Goal: Information Seeking & Learning: Learn about a topic

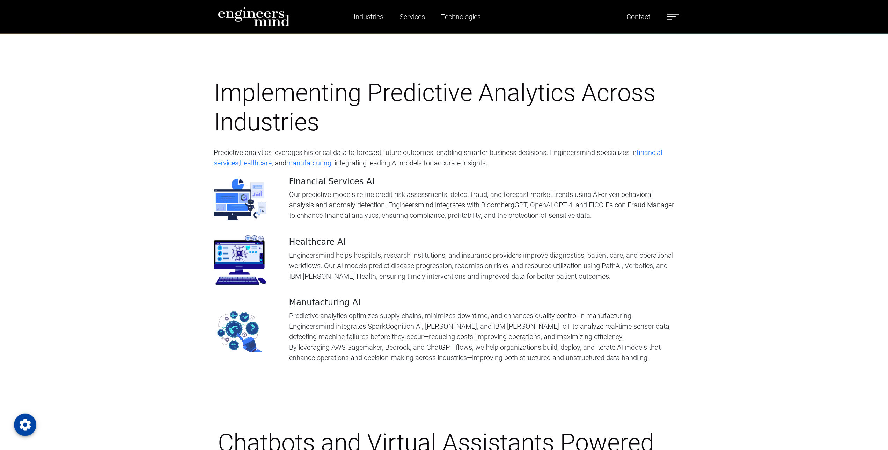
scroll to position [1817, 0]
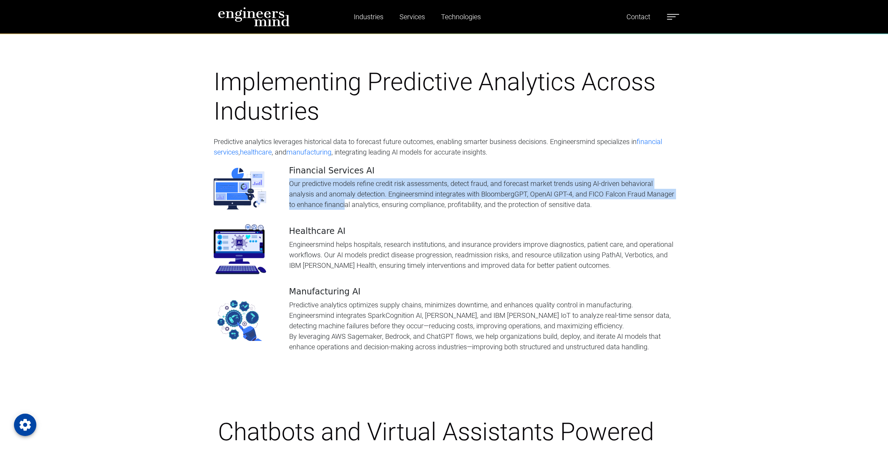
drag, startPoint x: 287, startPoint y: 167, endPoint x: 375, endPoint y: 193, distance: 91.5
click at [375, 193] on div "Financial Services AI Our predictive models refine credit risk assessments, det…" at bounding box center [445, 191] width 470 height 50
click at [375, 193] on p "Our predictive models refine credit risk assessments, detect fraud, and forecas…" at bounding box center [482, 193] width 386 height 31
drag, startPoint x: 375, startPoint y: 193, endPoint x: 385, endPoint y: 163, distance: 31.8
click at [385, 166] on div "Financial Services AI Our predictive models refine credit risk assessments, det…" at bounding box center [482, 188] width 386 height 44
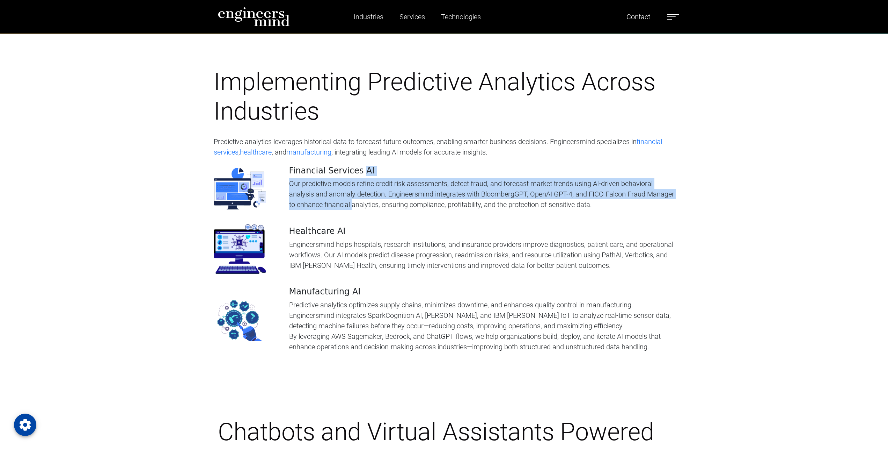
click at [385, 166] on h4 "Financial Services AI" at bounding box center [482, 171] width 386 height 10
drag, startPoint x: 385, startPoint y: 163, endPoint x: 394, endPoint y: 189, distance: 27.3
click at [394, 189] on div "Financial Services AI Our predictive models refine credit risk assessments, det…" at bounding box center [482, 188] width 386 height 44
click at [394, 189] on p "Our predictive models refine credit risk assessments, detect fraud, and forecas…" at bounding box center [482, 193] width 386 height 31
drag, startPoint x: 394, startPoint y: 189, endPoint x: 403, endPoint y: 172, distance: 19.9
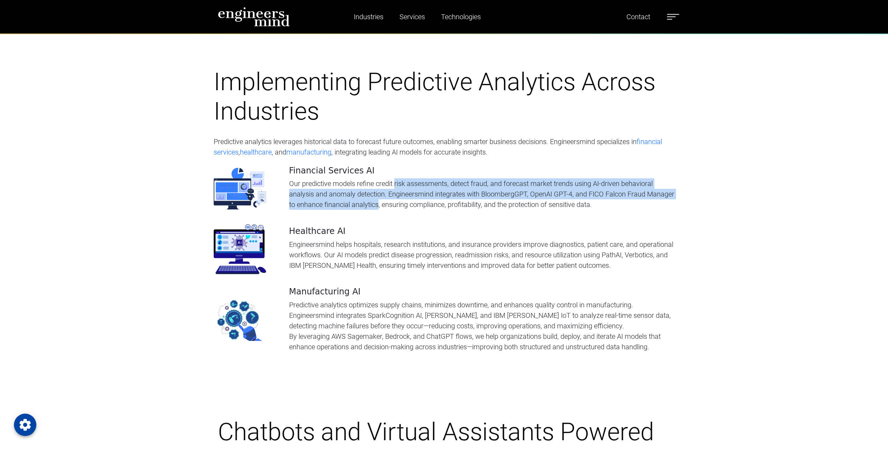
click at [403, 178] on p "Our predictive models refine credit risk assessments, detect fraud, and forecas…" at bounding box center [482, 193] width 386 height 31
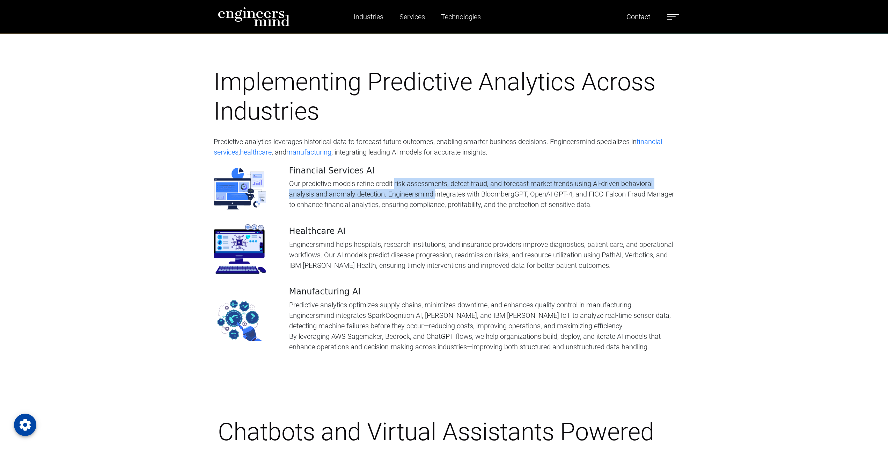
drag, startPoint x: 403, startPoint y: 172, endPoint x: 409, endPoint y: 189, distance: 18.0
click at [409, 189] on p "Our predictive models refine credit risk assessments, detect fraud, and forecas…" at bounding box center [482, 193] width 386 height 31
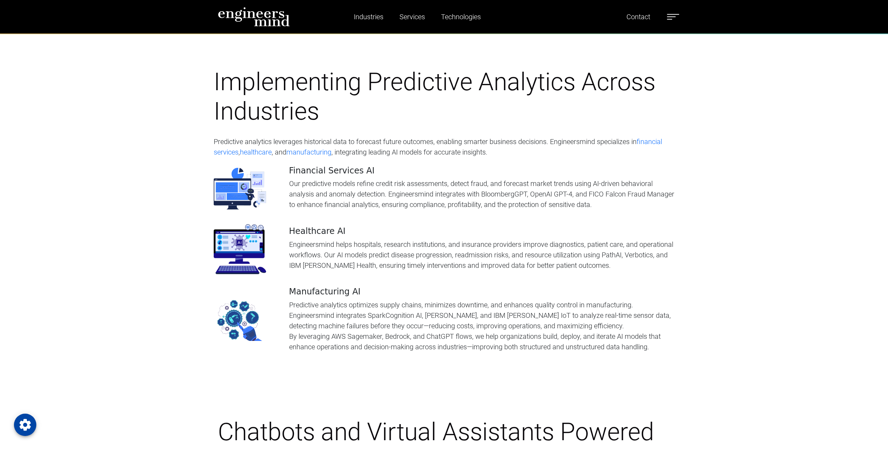
click at [409, 189] on p "Our predictive models refine credit risk assessments, detect fraud, and forecas…" at bounding box center [482, 193] width 386 height 31
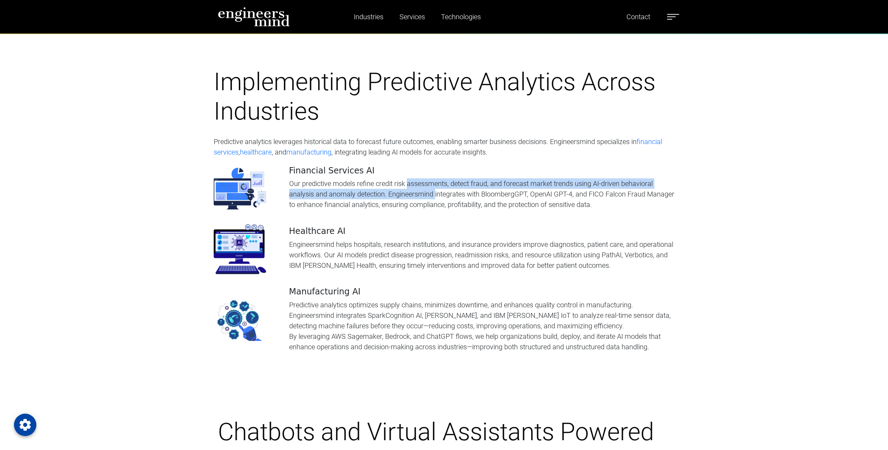
drag, startPoint x: 409, startPoint y: 189, endPoint x: 414, endPoint y: 174, distance: 15.9
click at [414, 178] on p "Our predictive models refine credit risk assessments, detect fraud, and forecas…" at bounding box center [482, 193] width 386 height 31
drag, startPoint x: 414, startPoint y: 174, endPoint x: 405, endPoint y: 185, distance: 14.7
click at [405, 185] on p "Our predictive models refine credit risk assessments, detect fraud, and forecas…" at bounding box center [482, 193] width 386 height 31
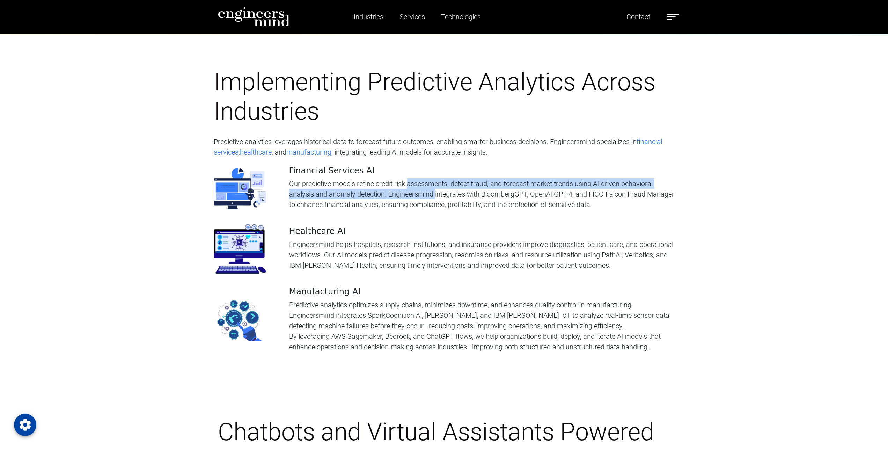
click at [405, 185] on p "Our predictive models refine credit risk assessments, detect fraud, and forecas…" at bounding box center [482, 193] width 386 height 31
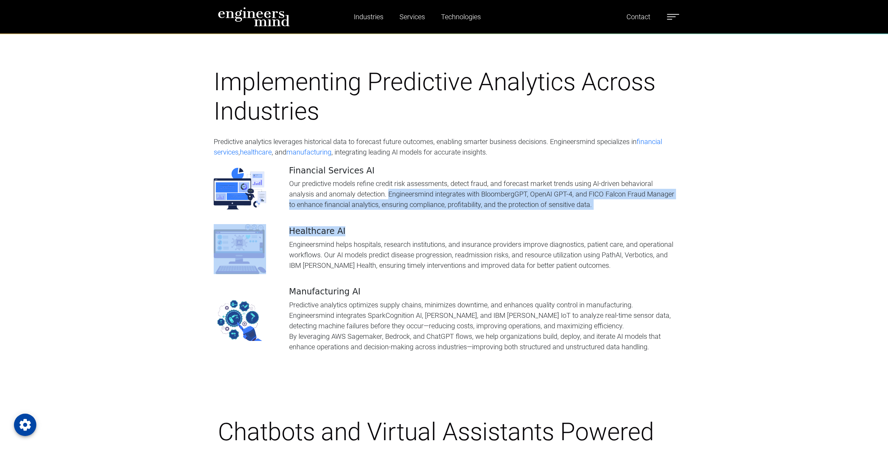
drag, startPoint x: 405, startPoint y: 185, endPoint x: 423, endPoint y: 212, distance: 32.0
click at [423, 212] on div "Financial Services AI Our predictive models refine credit risk assessments, det…" at bounding box center [445, 265] width 470 height 199
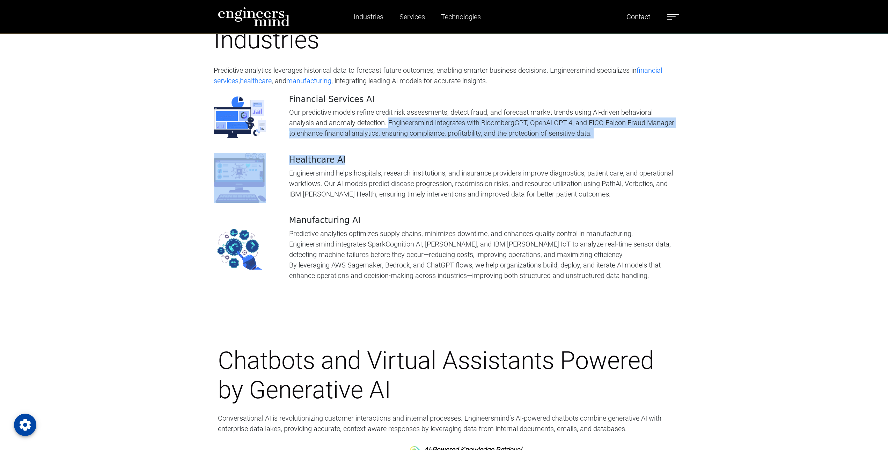
scroll to position [1853, 0]
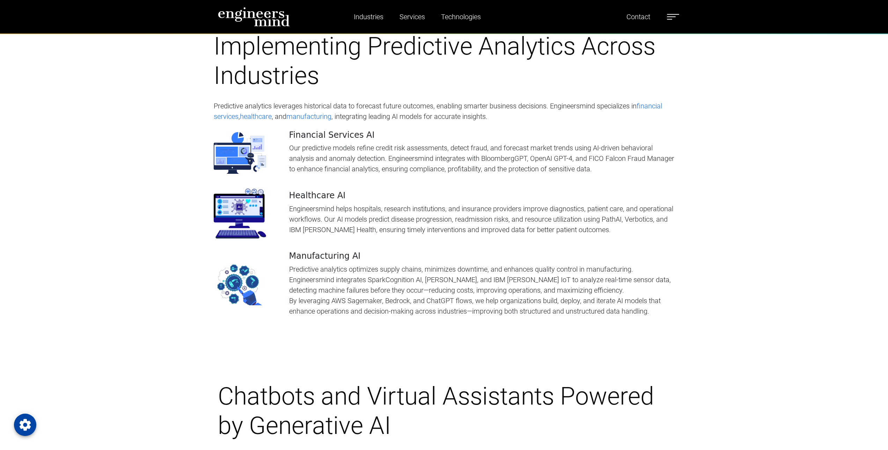
click at [491, 143] on p "Our predictive models refine credit risk assessments, detect fraud, and forecas…" at bounding box center [482, 158] width 386 height 31
click at [492, 143] on p "Our predictive models refine credit risk assessments, detect fraud, and forecas…" at bounding box center [482, 158] width 386 height 31
drag, startPoint x: 492, startPoint y: 138, endPoint x: 495, endPoint y: 158, distance: 20.6
click at [495, 158] on p "Our predictive models refine credit risk assessments, detect fraud, and forecas…" at bounding box center [482, 158] width 386 height 31
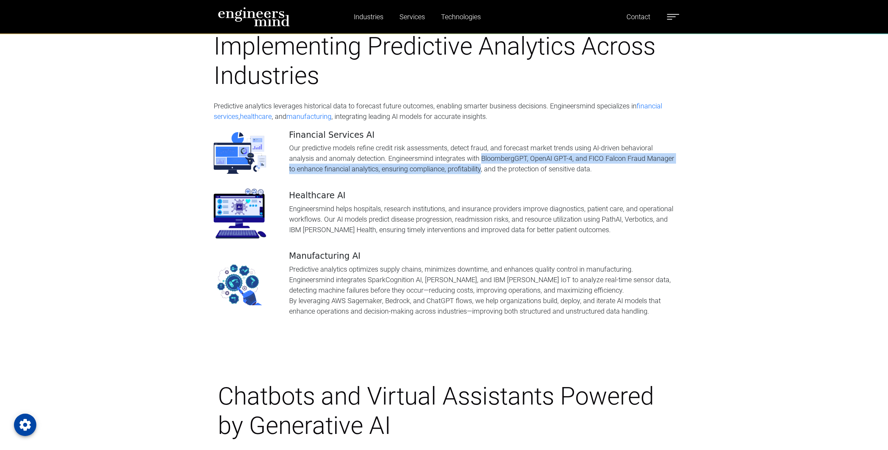
drag, startPoint x: 495, startPoint y: 158, endPoint x: 504, endPoint y: 146, distance: 14.7
click at [504, 146] on p "Our predictive models refine credit risk assessments, detect fraud, and forecas…" at bounding box center [482, 158] width 386 height 31
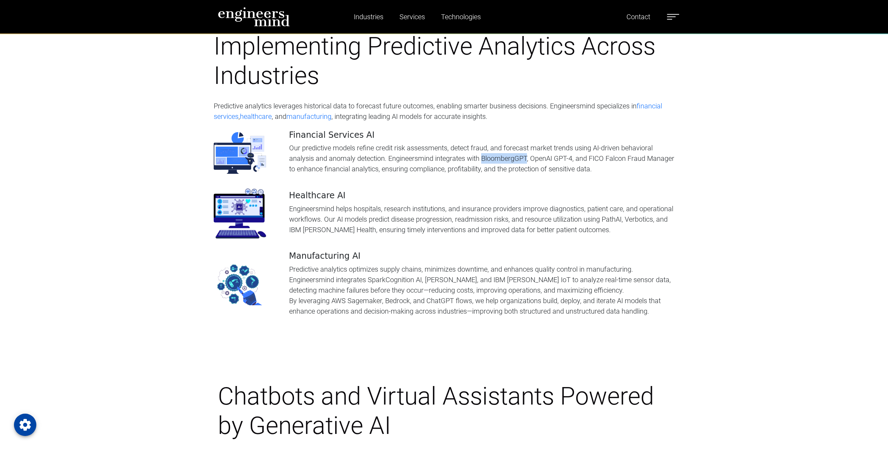
click at [504, 146] on p "Our predictive models refine credit risk assessments, detect fraud, and forecas…" at bounding box center [482, 158] width 386 height 31
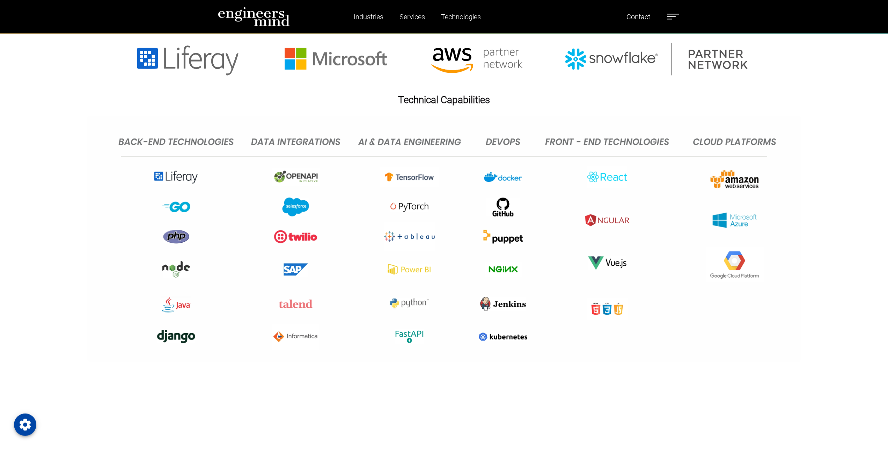
scroll to position [3456, 0]
